Goal: Find contact information: Find contact information

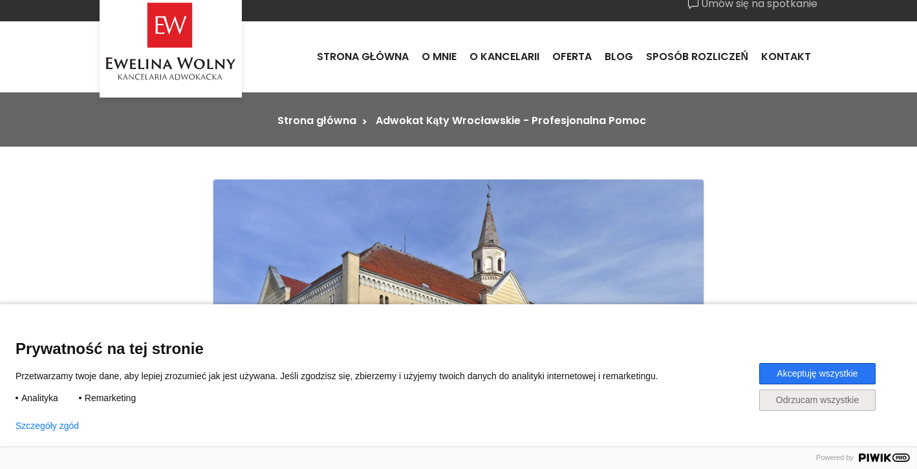
click at [772, 377] on button "Akceptuję wszystkie" at bounding box center [817, 373] width 116 height 21
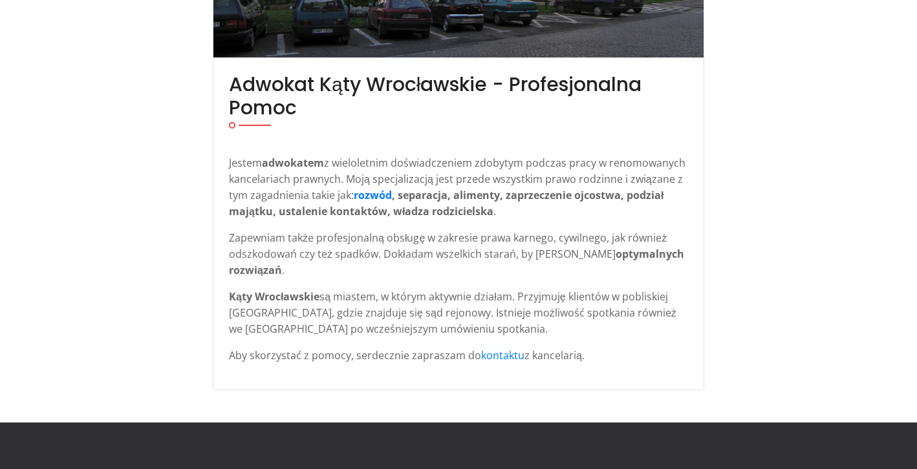
scroll to position [470, 0]
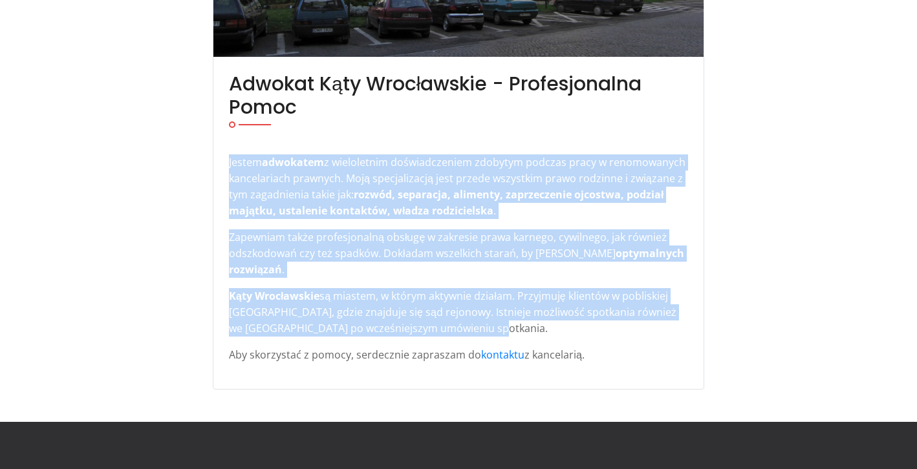
drag, startPoint x: 229, startPoint y: 160, endPoint x: 573, endPoint y: 327, distance: 382.2
click at [573, 327] on div "Jestem adwokatem z wieloletnim doświadczeniem zdobytym podczas pracy w renomowa…" at bounding box center [458, 259] width 459 height 209
copy div "Jestem adwokatem z wieloletnim doświadczeniem zdobytym podczas pracy w renomowa…"
click at [106, 233] on div "Adwokat Kąty Wrocławskie - Profesjonalna Pomoc Jestem adwokatem z wieloletnim d…" at bounding box center [458, 56] width 737 height 732
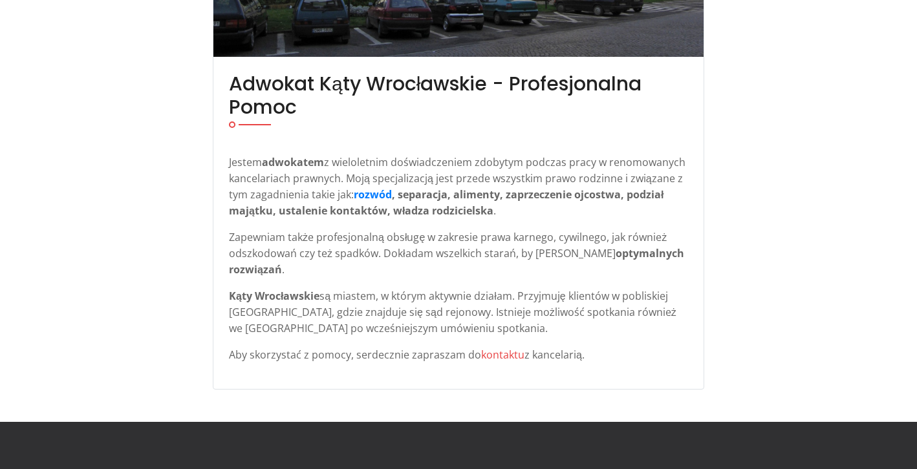
click at [494, 350] on link "kontaktu" at bounding box center [502, 355] width 43 height 14
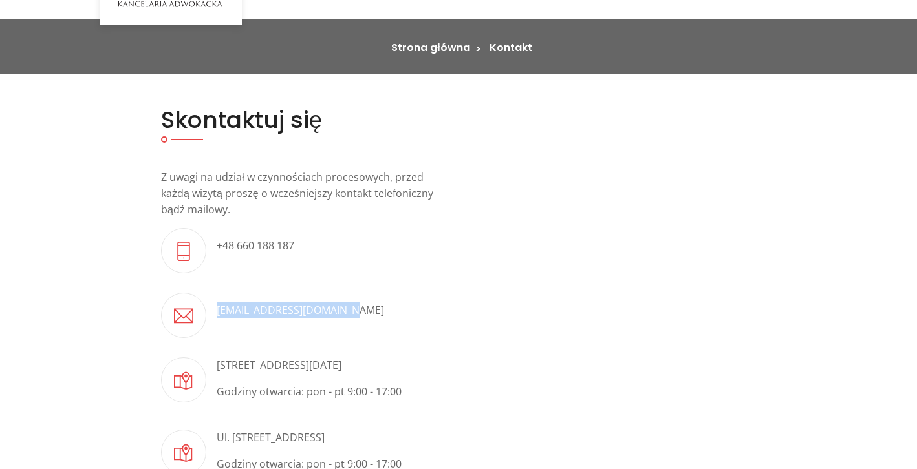
drag, startPoint x: 346, startPoint y: 310, endPoint x: 217, endPoint y: 309, distance: 129.3
click at [217, 309] on p "[EMAIL_ADDRESS][DOMAIN_NAME]" at bounding box center [300, 311] width 167 height 16
click at [226, 338] on ul "[EMAIL_ADDRESS][DOMAIN_NAME] [STREET_ADDRESS][DATE] Godziny otwarcia: pon - pt …" at bounding box center [305, 355] width 288 height 255
drag, startPoint x: 346, startPoint y: 312, endPoint x: 211, endPoint y: 317, distance: 134.5
click at [211, 317] on li "[EMAIL_ADDRESS][DOMAIN_NAME]" at bounding box center [305, 315] width 288 height 45
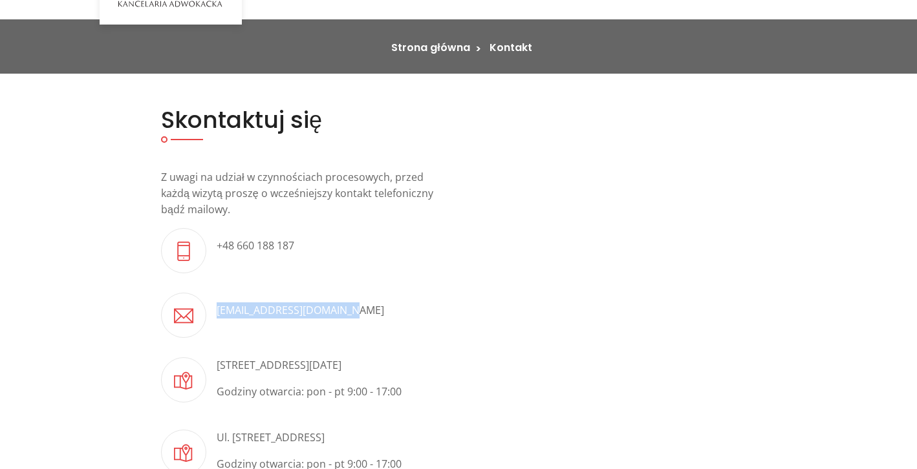
copy p "[EMAIL_ADDRESS][DOMAIN_NAME]"
